Goal: Transaction & Acquisition: Book appointment/travel/reservation

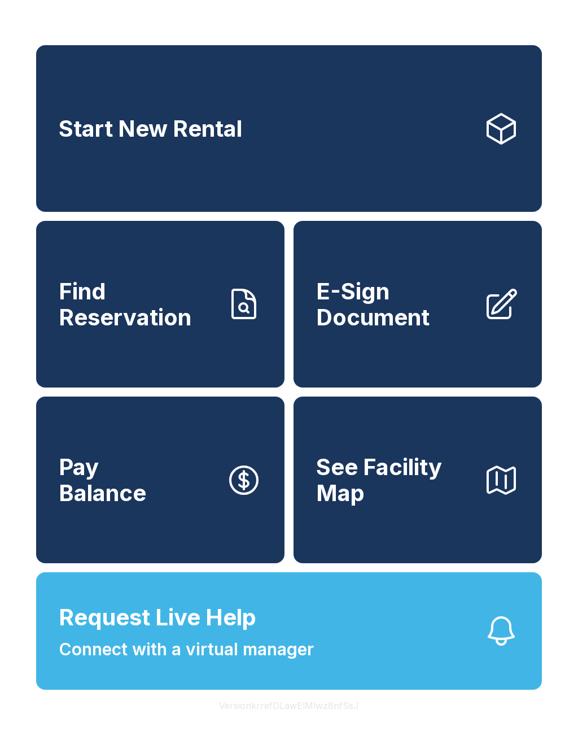
scroll to position [14, 0]
click at [460, 141] on link "Start New Rental" at bounding box center [289, 128] width 506 height 167
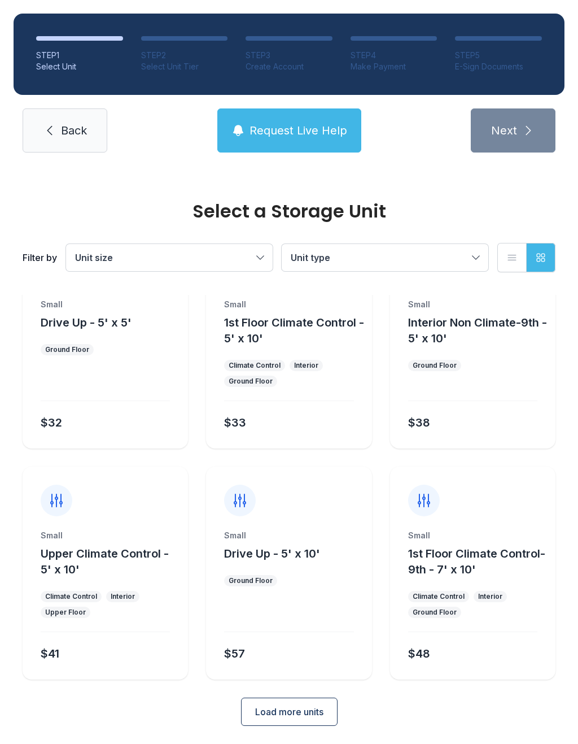
scroll to position [61, 0]
click at [506, 667] on div "Small 1st Floor Climate Control-9th - 7' x 10' Climate Control Interior Ground …" at bounding box center [472, 605] width 165 height 150
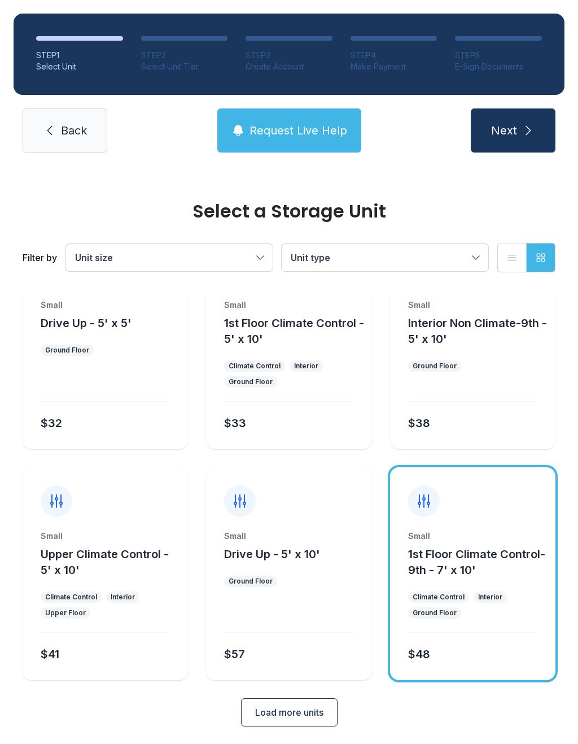
click at [516, 561] on button "1st Floor Climate Control-9th - 7' x 10'" at bounding box center [479, 562] width 143 height 32
click at [523, 126] on icon "submit" at bounding box center [529, 131] width 14 height 14
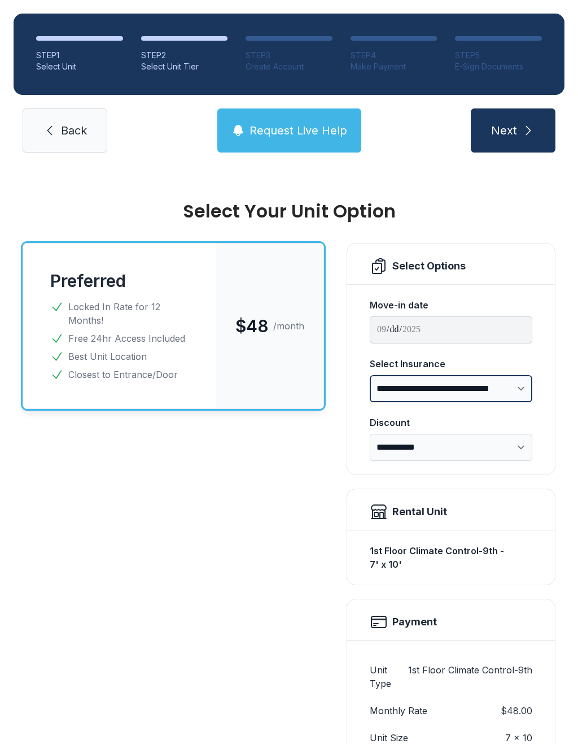
click at [500, 389] on select "**********" at bounding box center [451, 388] width 163 height 27
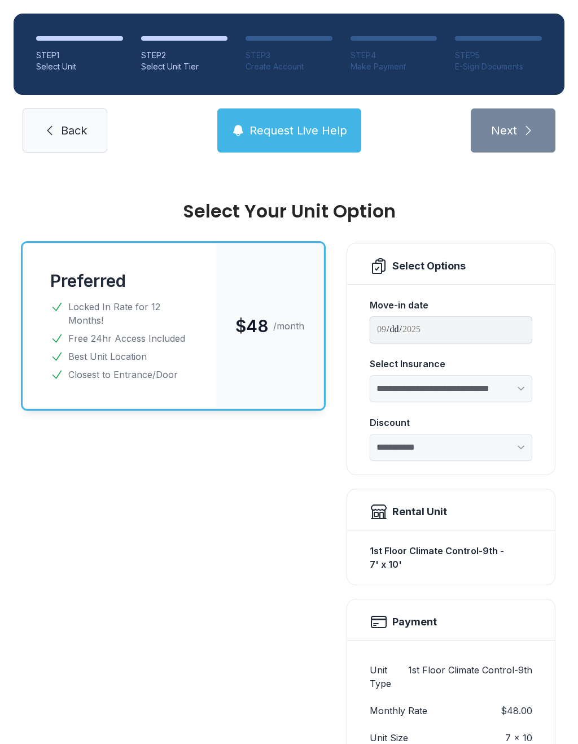
select select "****"
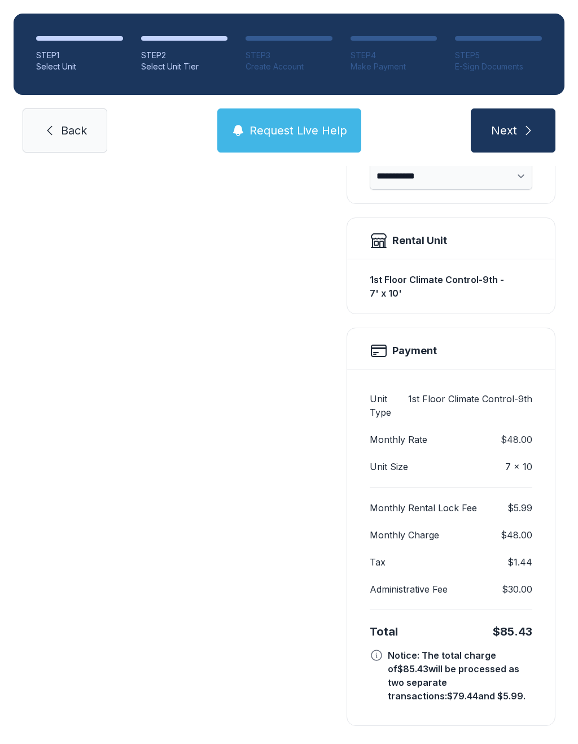
scroll to position [271, 0]
click at [516, 129] on span "Next" at bounding box center [504, 131] width 26 height 16
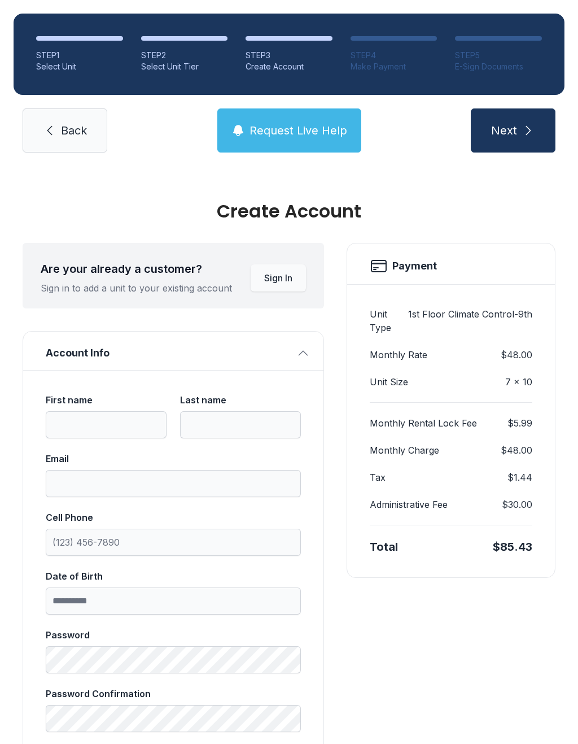
click at [512, 113] on button "Next" at bounding box center [513, 130] width 85 height 44
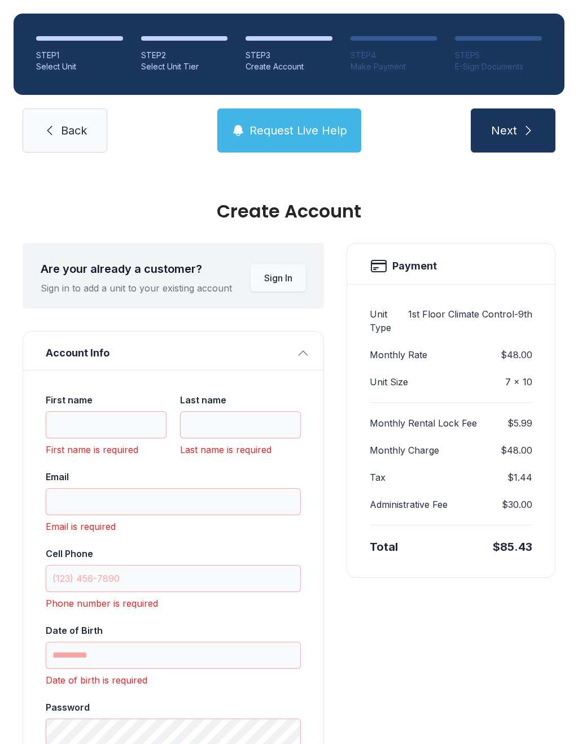
click at [518, 132] on button "Next" at bounding box center [513, 130] width 85 height 44
click at [514, 122] on button "Next" at bounding box center [513, 130] width 85 height 44
click at [546, 114] on button "Next" at bounding box center [513, 130] width 85 height 44
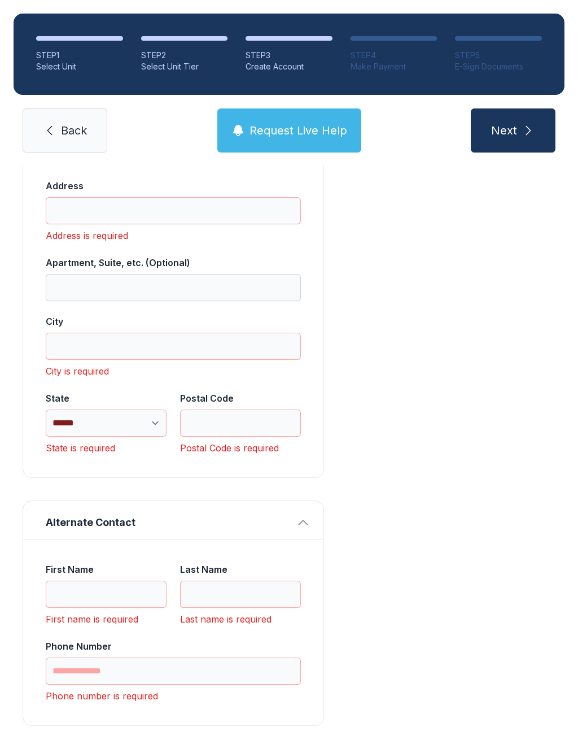
scroll to position [903, 0]
